Goal: Find specific page/section: Find specific page/section

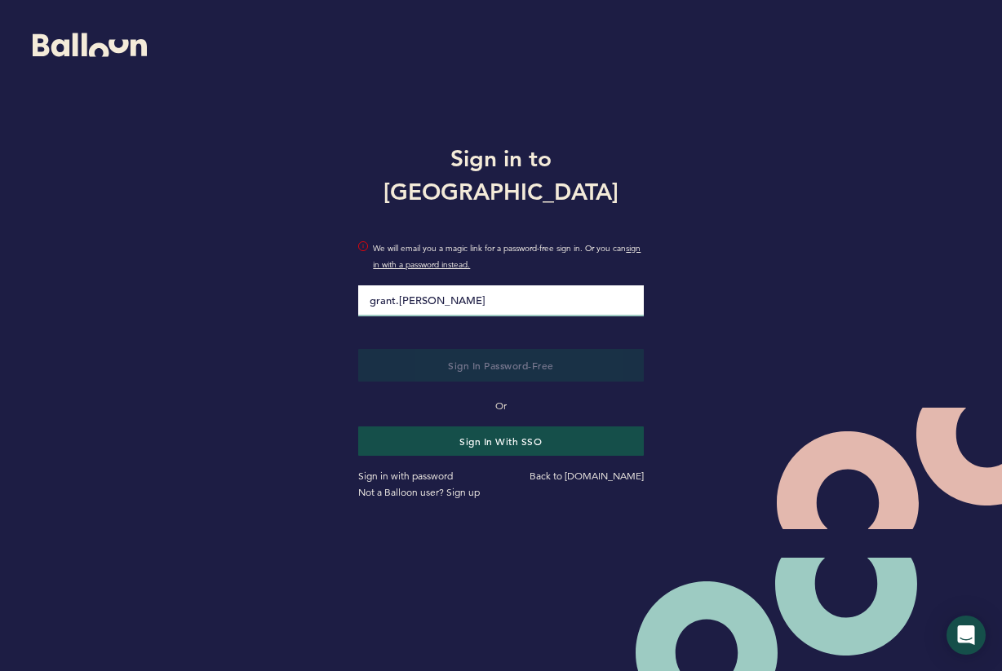
type input "[EMAIL_ADDRESS][PERSON_NAME][DOMAIN_NAME]"
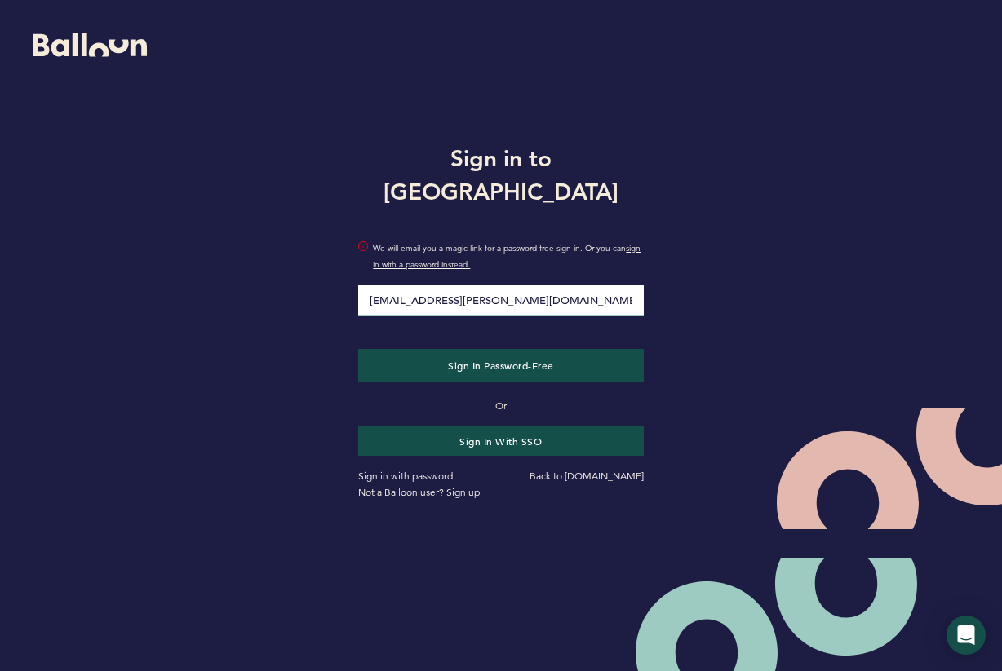
click at [358, 349] on button "Sign in Password-Free" at bounding box center [500, 365] width 285 height 33
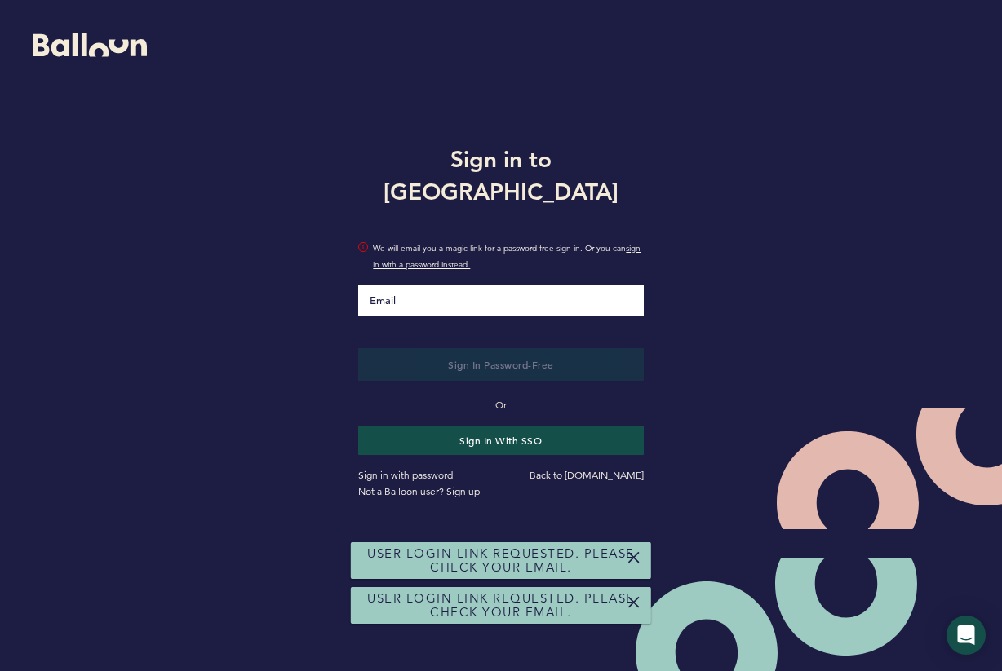
click at [237, 369] on div "Sign in to Balloon We will email you a magic link for a password-free sign in. …" at bounding box center [501, 319] width 1002 height 639
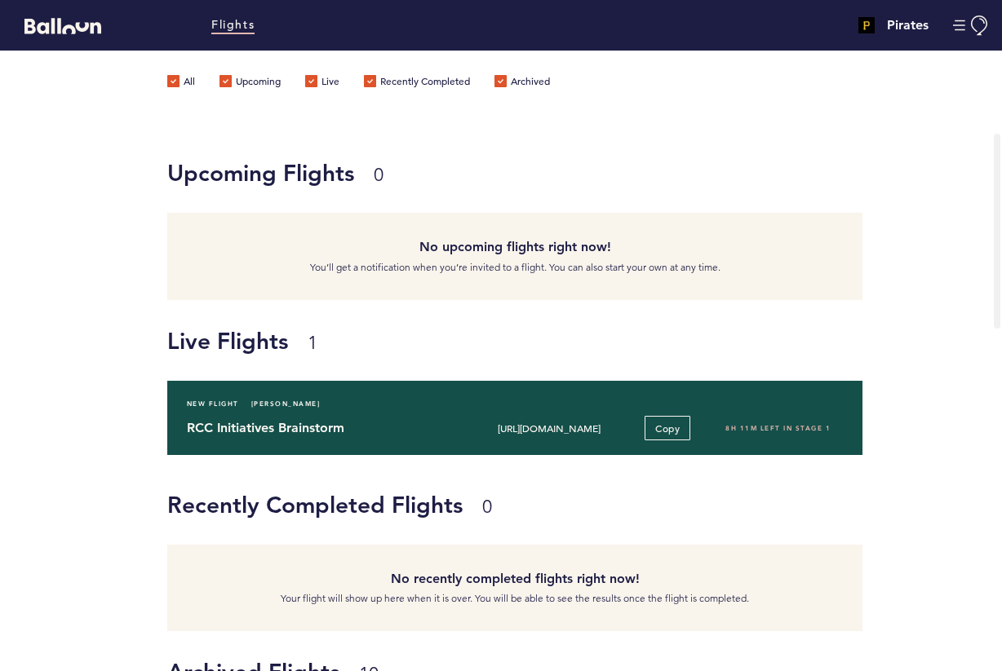
click at [282, 409] on span "[PERSON_NAME]" at bounding box center [285, 404] width 69 height 16
